Goal: Task Accomplishment & Management: Complete application form

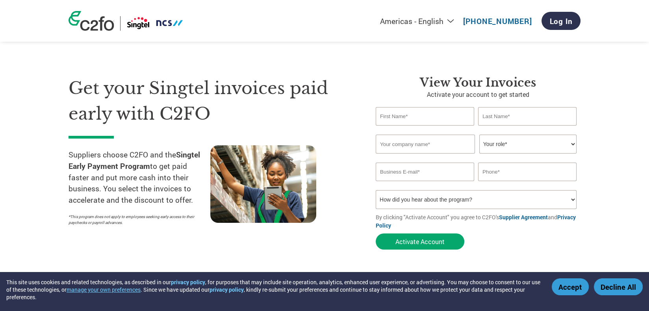
type input "[EMAIL_ADDRESS][DOMAIN_NAME]"
type input "65700309"
click at [394, 119] on input "text" at bounding box center [425, 116] width 98 height 19
type input "LILY"
click at [486, 120] on input "text" at bounding box center [527, 116] width 98 height 19
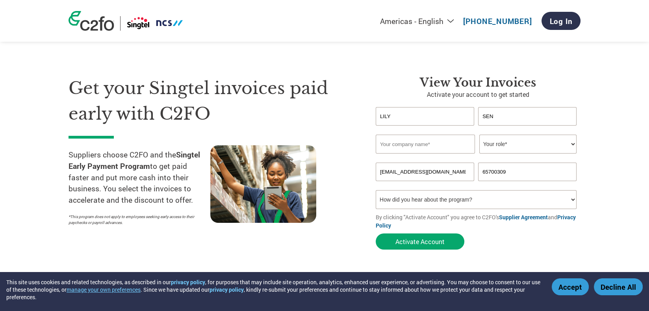
type input "SEN"
click at [440, 143] on input "text" at bounding box center [425, 144] width 99 height 19
type input "SOLED ENGINEERING SOLUTIONS PTE LTD"
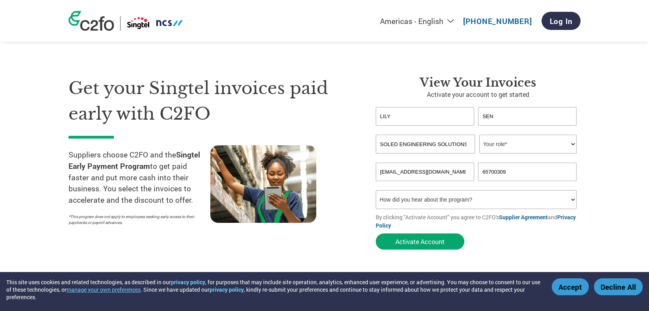
click at [570, 143] on select "Your role* CFO Controller Credit Manager Finance Director Treasurer CEO Preside…" at bounding box center [527, 144] width 97 height 19
select select "ACCOUNTING"
click at [479, 135] on select "Your role* CFO Controller Credit Manager Finance Director Treasurer CEO Preside…" at bounding box center [527, 144] width 97 height 19
click at [572, 201] on select "How did you hear about the program? Received a letter Email Social Media Online…" at bounding box center [476, 199] width 201 height 19
select select "Email"
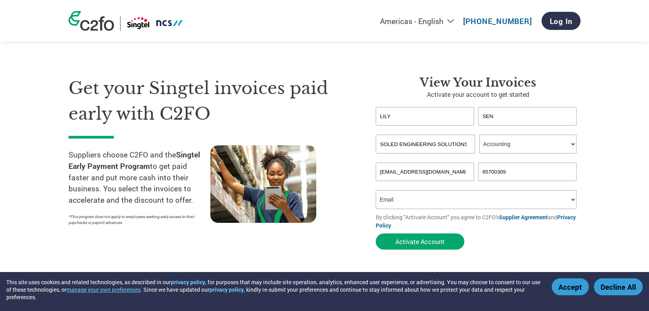
click at [376, 190] on select "How did you hear about the program? Received a letter Email Social Media Online…" at bounding box center [476, 199] width 201 height 19
click at [571, 142] on select "Your role* CFO Controller Credit Manager Finance Director Treasurer CEO Preside…" at bounding box center [527, 144] width 97 height 19
click at [479, 135] on select "Your role* CFO Controller Credit Manager Finance Director Treasurer CEO Preside…" at bounding box center [527, 144] width 97 height 19
click at [574, 143] on select "Your role* CFO Controller Credit Manager Finance Director Treasurer CEO Preside…" at bounding box center [527, 144] width 97 height 19
select select "OFFICE_MANAGER"
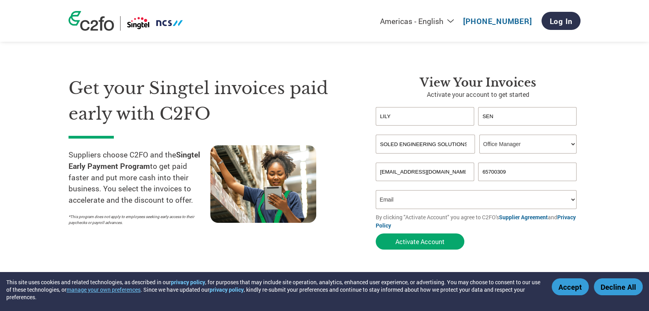
click at [479, 135] on select "Your role* CFO Controller Credit Manager Finance Director Treasurer CEO Preside…" at bounding box center [527, 144] width 97 height 19
click at [402, 201] on select "How did you hear about the program? Received a letter Email Social Media Online…" at bounding box center [476, 199] width 201 height 19
click at [376, 190] on select "How did you hear about the program? Received a letter Email Social Media Online…" at bounding box center [476, 199] width 201 height 19
click at [536, 216] on link "Supplier Agreement" at bounding box center [523, 216] width 49 height 7
type input "[EMAIL_ADDRESS][DOMAIN_NAME]"
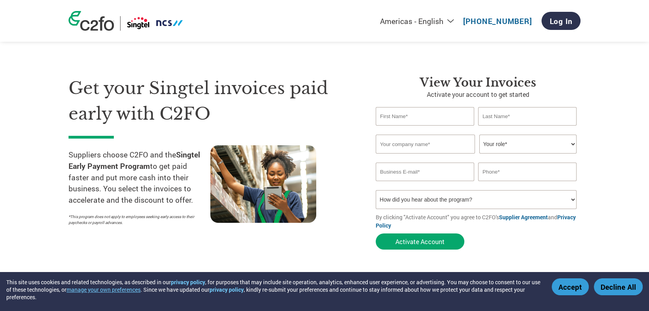
type input "65700309"
click at [425, 123] on input "text" at bounding box center [425, 116] width 98 height 19
type input "LILY"
click at [494, 120] on input "text" at bounding box center [527, 116] width 98 height 19
type input "SEN"
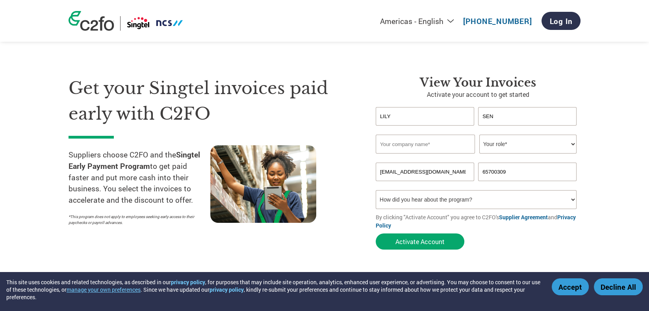
click at [418, 149] on input "text" at bounding box center [425, 144] width 99 height 19
type input "SOLED ENGINEERING SOLUTIONS PTE LTD"
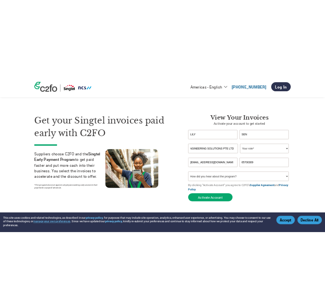
scroll to position [0, 0]
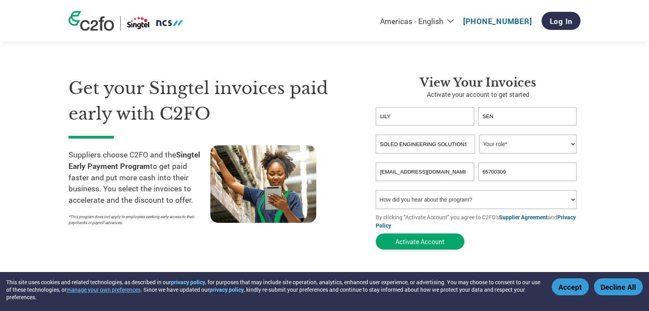
click at [572, 141] on select "Your role* CFO Controller Credit Manager Finance Director Treasurer CEO Preside…" at bounding box center [527, 144] width 97 height 19
select select "OFFICE_MANAGER"
click at [479, 135] on select "Your role* CFO Controller Credit Manager Finance Director Treasurer CEO Preside…" at bounding box center [527, 144] width 97 height 19
click at [572, 200] on select "How did you hear about the program? Received a letter Email Social Media Online…" at bounding box center [476, 199] width 201 height 19
select select "Email"
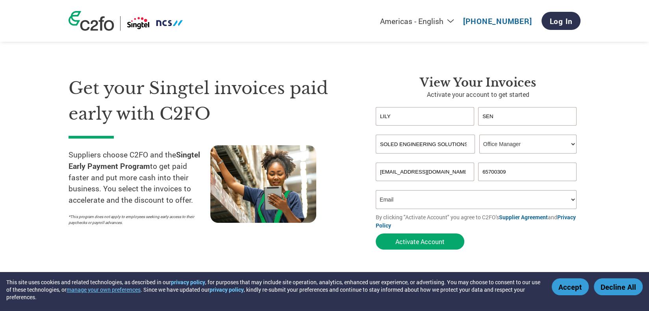
click at [376, 190] on select "How did you hear about the program? Received a letter Email Social Media Online…" at bounding box center [476, 199] width 201 height 19
click at [429, 241] on button "Activate Account" at bounding box center [420, 242] width 89 height 16
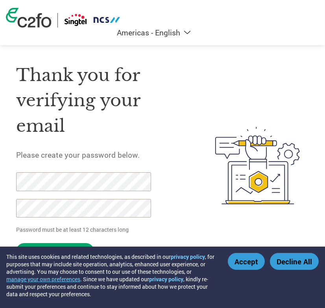
click at [244, 262] on button "Accept" at bounding box center [246, 261] width 37 height 17
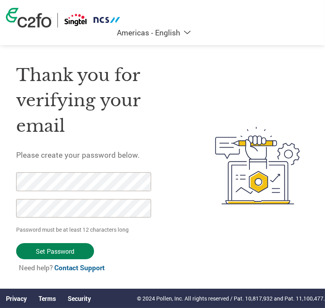
click at [59, 252] on input "Set Password" at bounding box center [55, 251] width 78 height 16
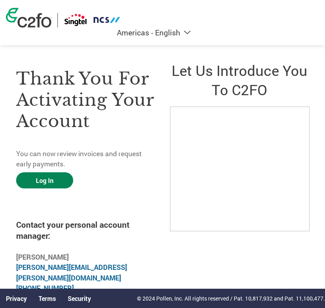
click at [48, 181] on link "Log In" at bounding box center [44, 181] width 57 height 16
